Goal: Task Accomplishment & Management: Use online tool/utility

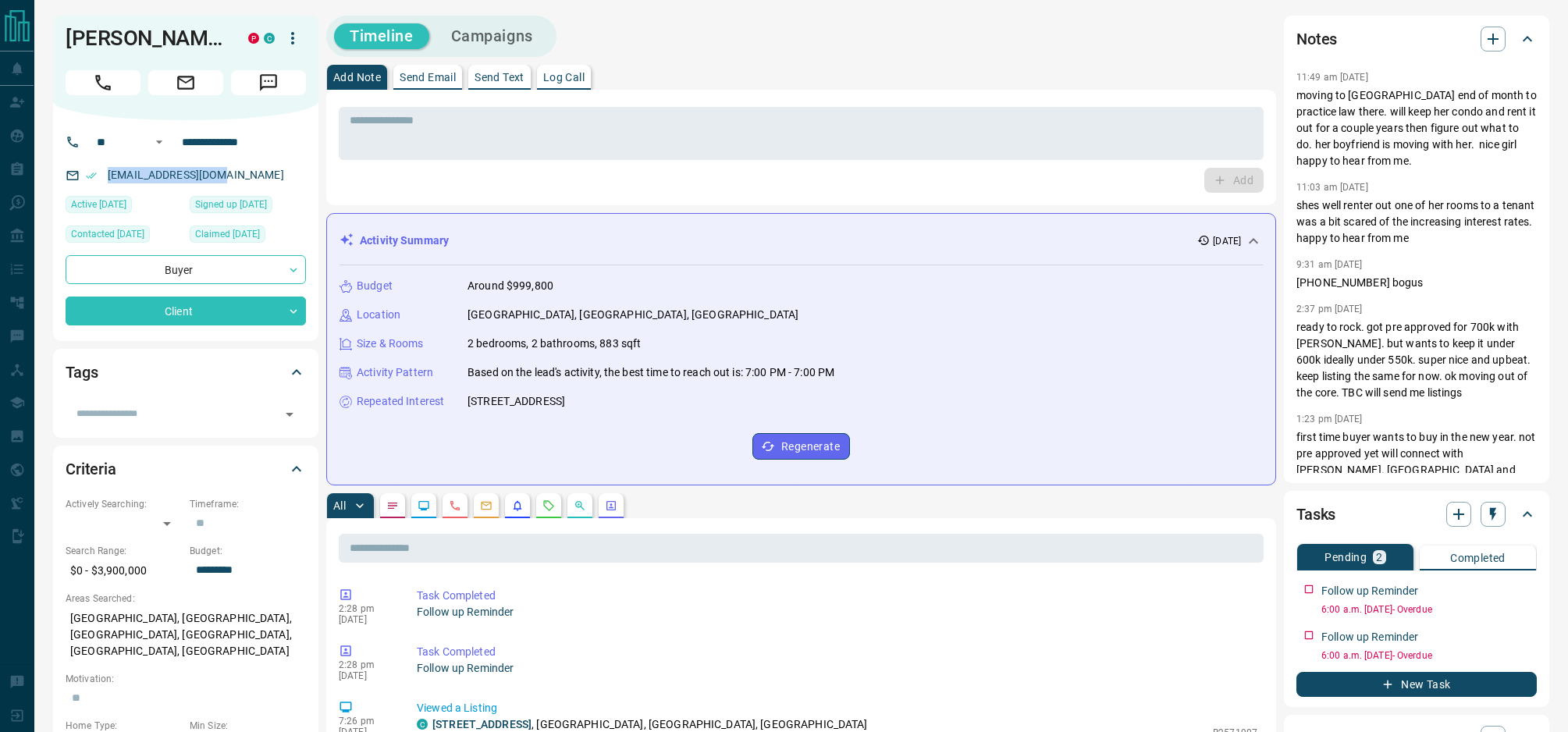
drag, startPoint x: 229, startPoint y: 178, endPoint x: 106, endPoint y: 177, distance: 123.0
click at [106, 177] on div "[EMAIL_ADDRESS][DOMAIN_NAME]" at bounding box center [186, 175] width 241 height 25
copy link "[EMAIL_ADDRESS][DOMAIN_NAME]"
click at [1405, 688] on button "New Task" at bounding box center [1417, 685] width 241 height 25
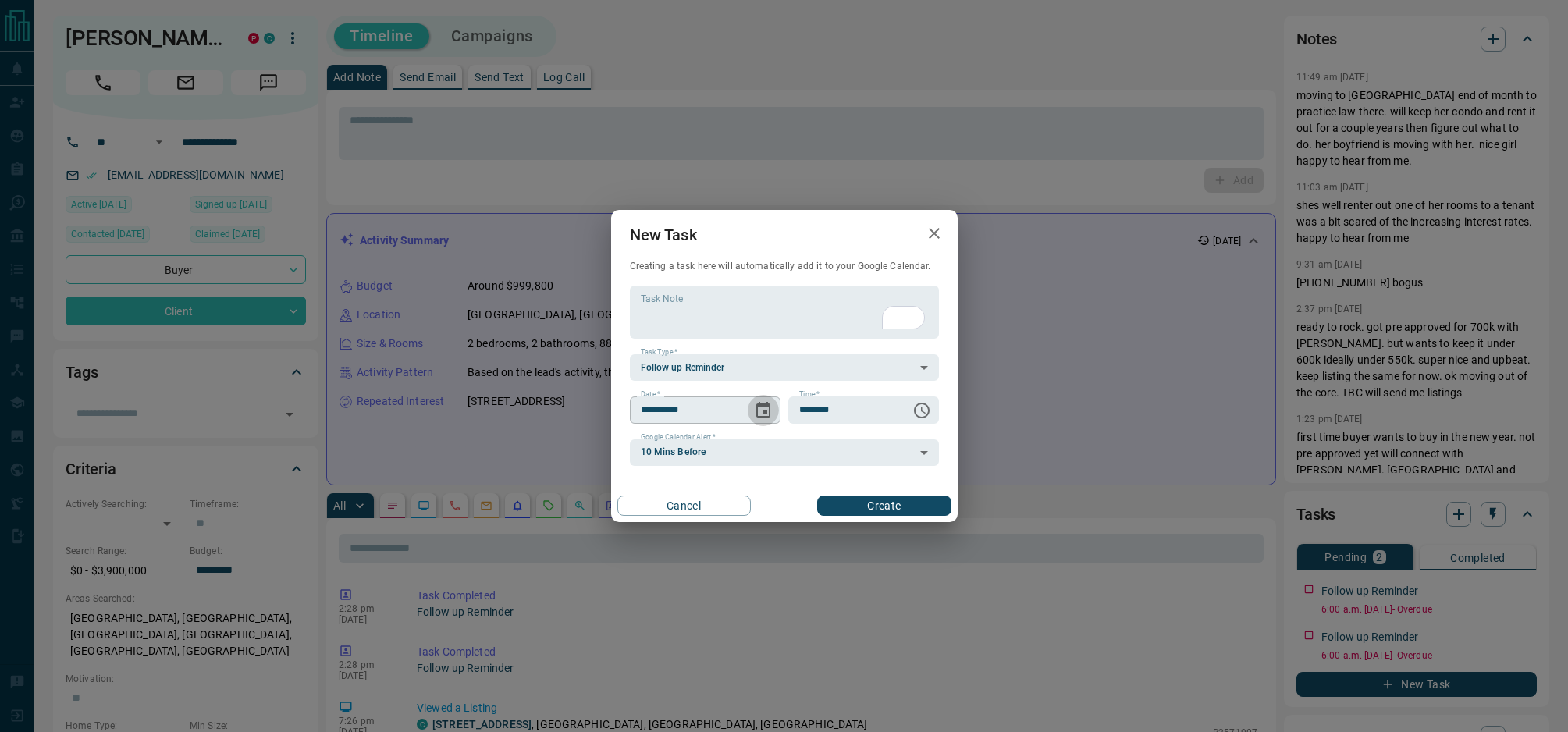
click at [761, 415] on icon "Choose date, selected date is Aug 16, 2025" at bounding box center [763, 410] width 18 height 18
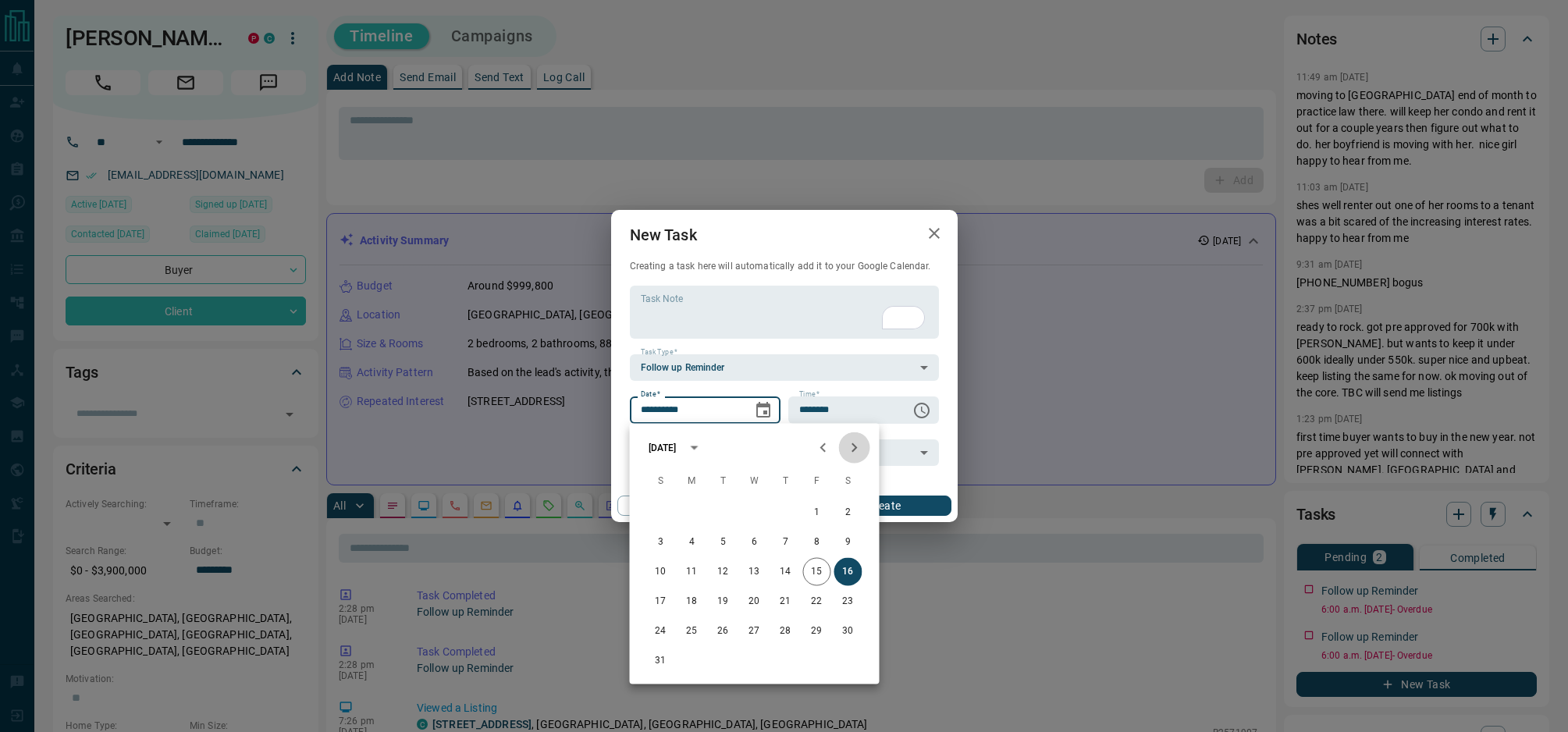
click at [855, 450] on icon "Next month" at bounding box center [854, 447] width 18 height 18
click at [820, 569] on button "14" at bounding box center [817, 572] width 28 height 28
type input "**********"
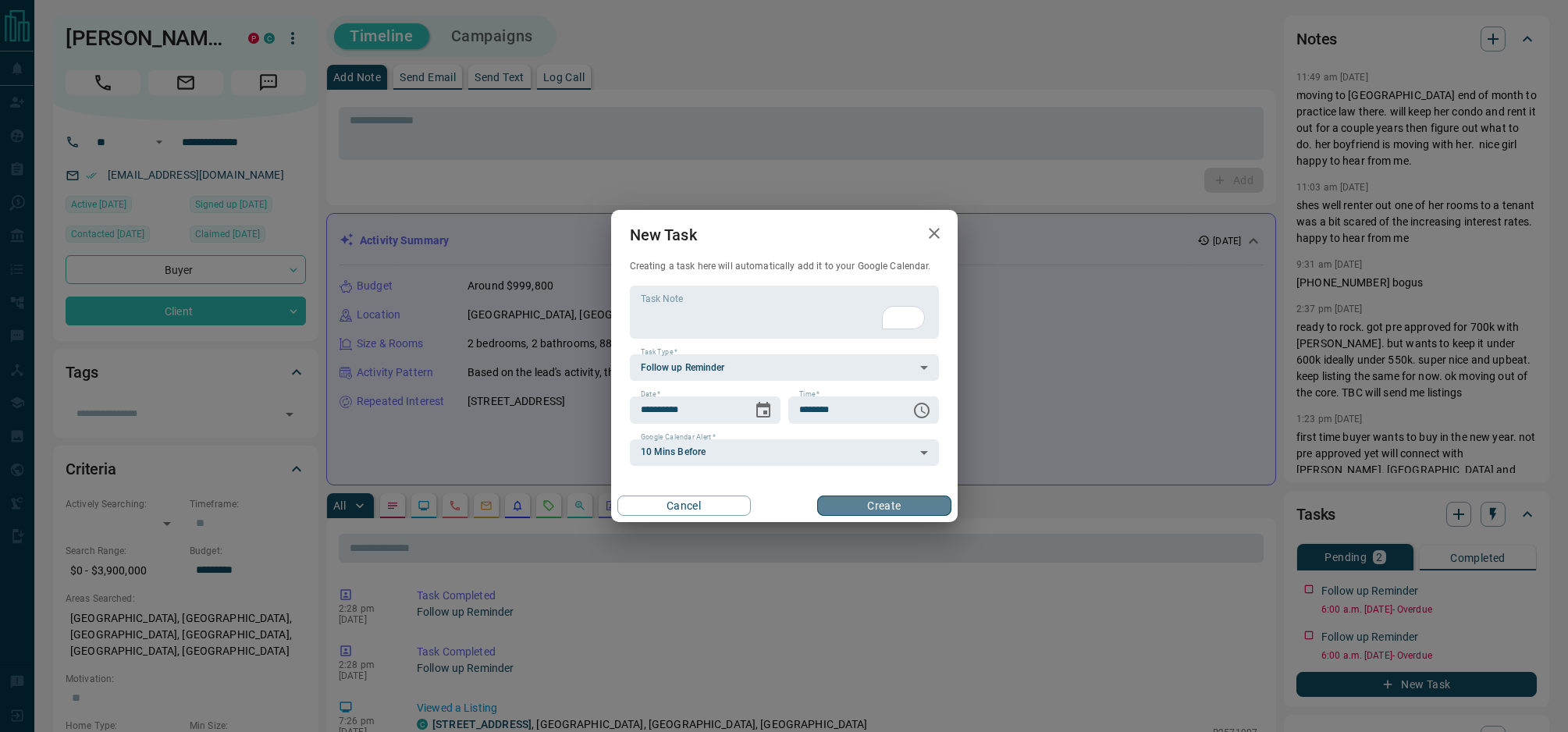
click at [888, 499] on button "Create" at bounding box center [884, 505] width 134 height 20
